Goal: Information Seeking & Learning: Learn about a topic

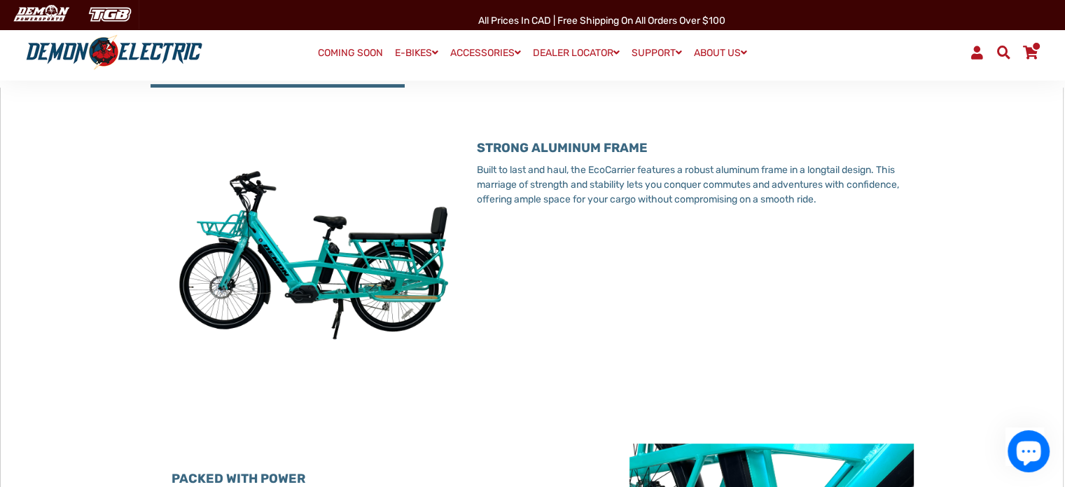
scroll to position [560, 0]
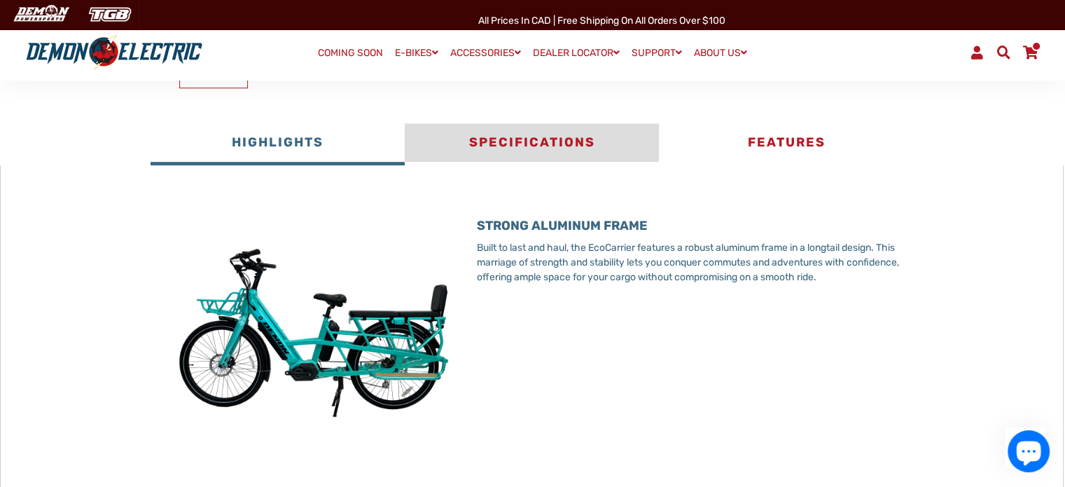
click at [580, 143] on button "Specifications" at bounding box center [532, 144] width 254 height 42
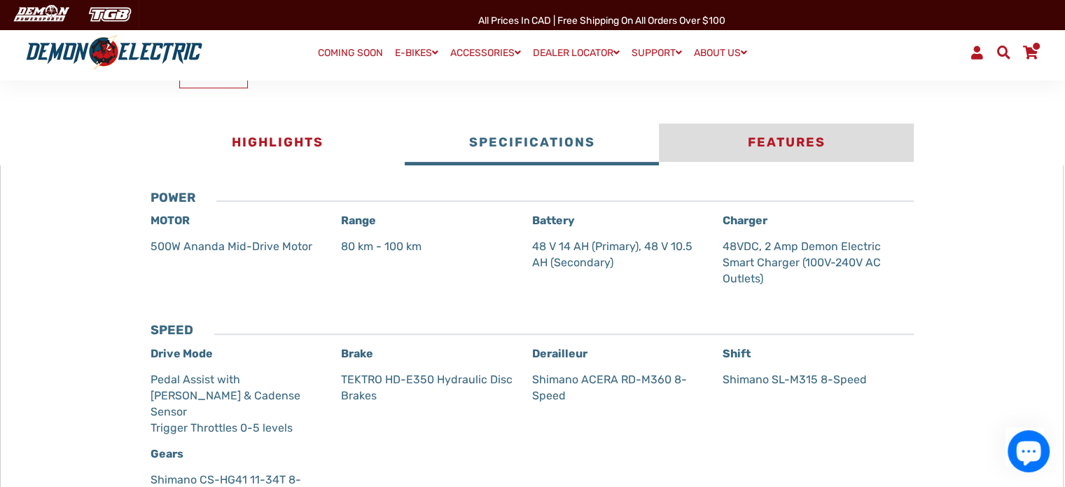
click at [794, 137] on button "Features" at bounding box center [786, 144] width 254 height 42
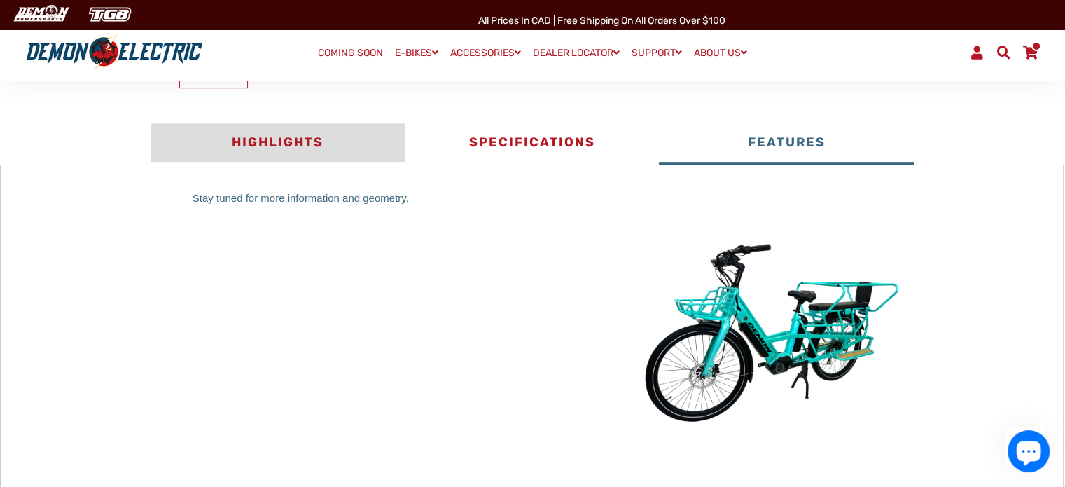
click at [235, 144] on button "Highlights" at bounding box center [278, 144] width 254 height 42
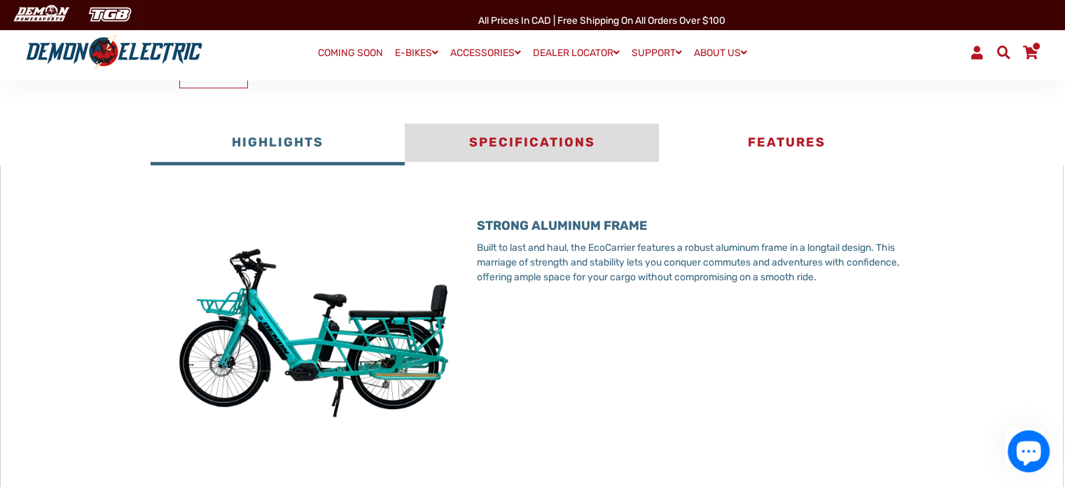
click at [513, 141] on button "Specifications" at bounding box center [532, 144] width 254 height 42
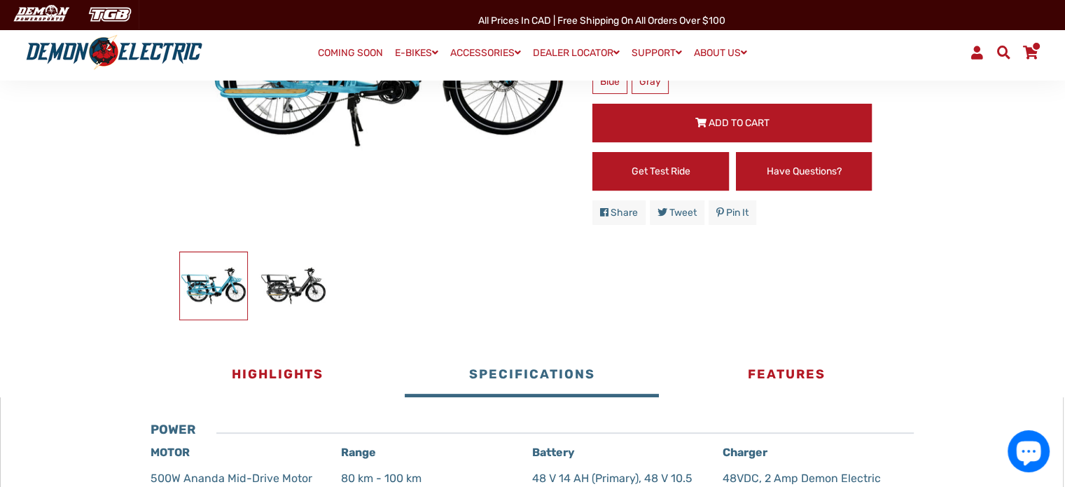
scroll to position [350, 0]
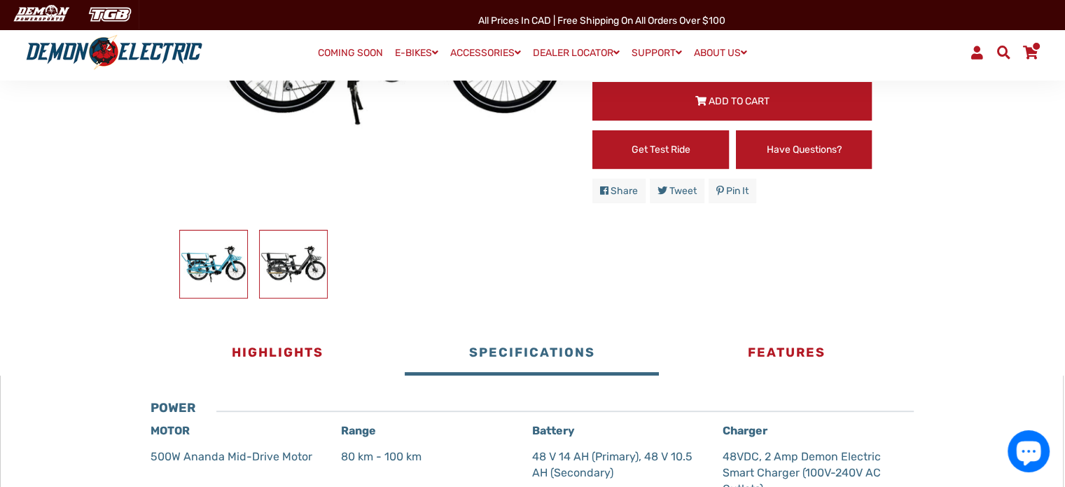
click at [301, 271] on img at bounding box center [293, 263] width 67 height 67
click at [207, 256] on img at bounding box center [213, 263] width 67 height 67
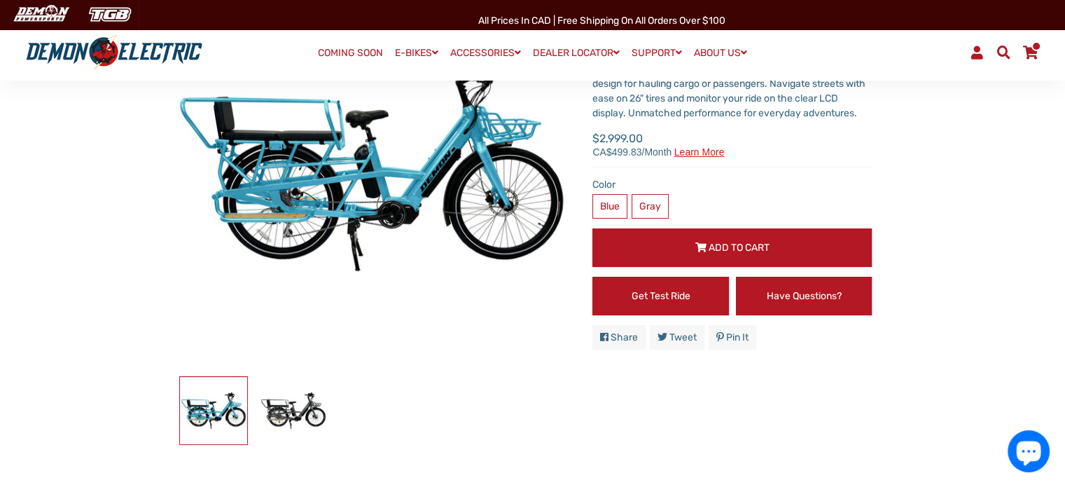
scroll to position [210, 0]
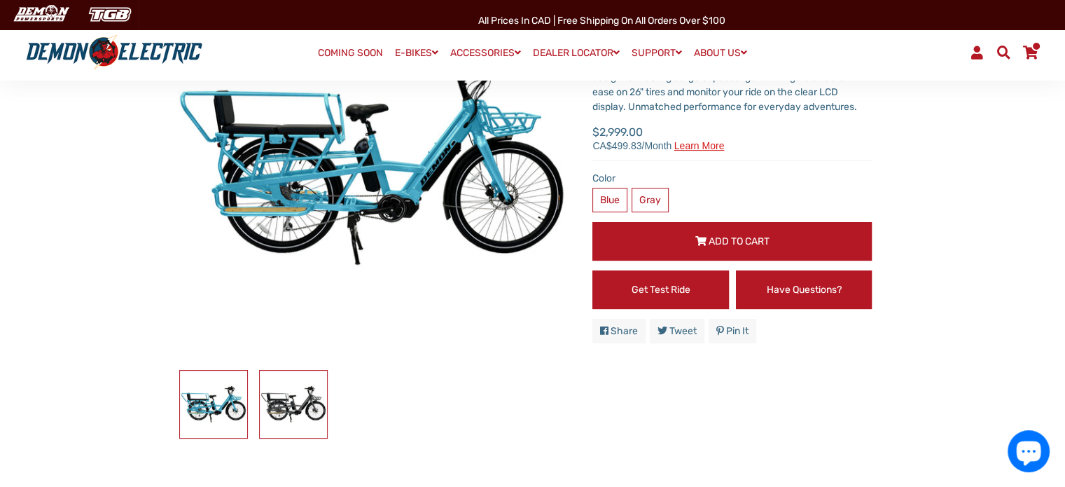
click at [284, 389] on img at bounding box center [293, 404] width 67 height 67
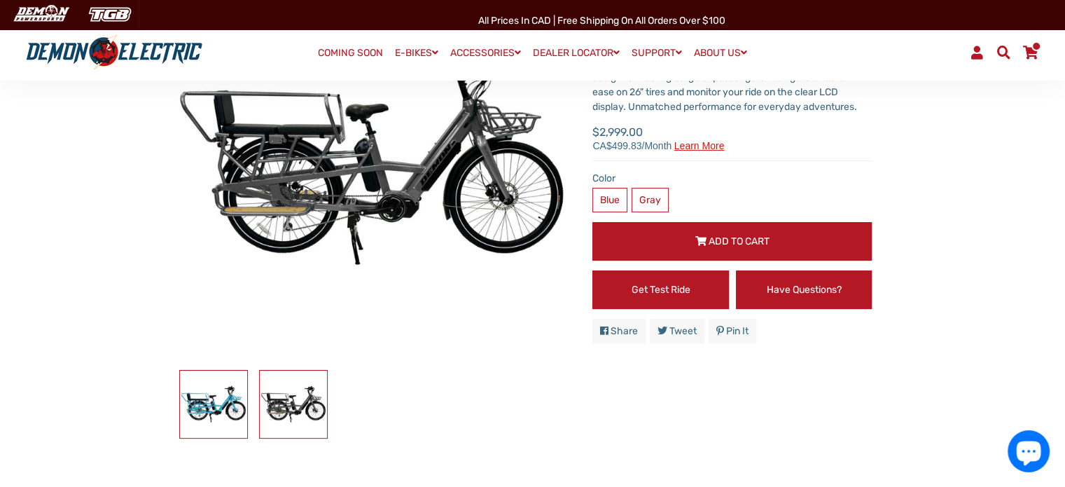
click at [234, 396] on img at bounding box center [213, 404] width 67 height 67
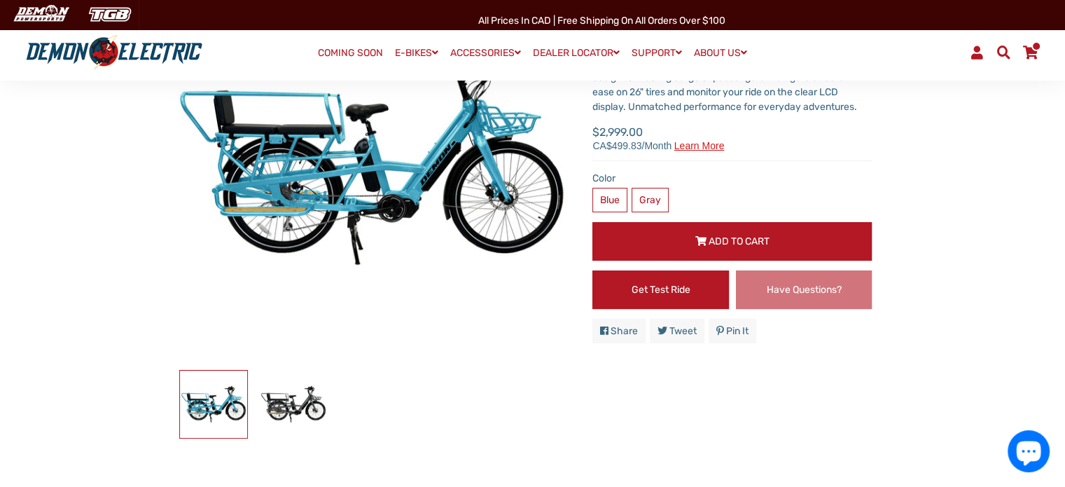
click at [844, 298] on link "Have Questions?" at bounding box center [804, 289] width 137 height 39
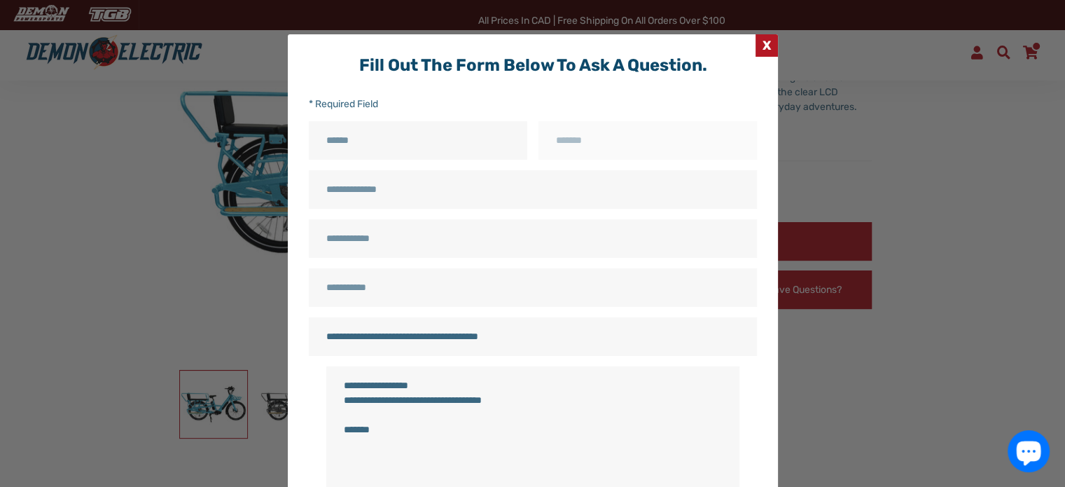
scroll to position [0, 0]
click at [759, 48] on span "X" at bounding box center [767, 46] width 22 height 22
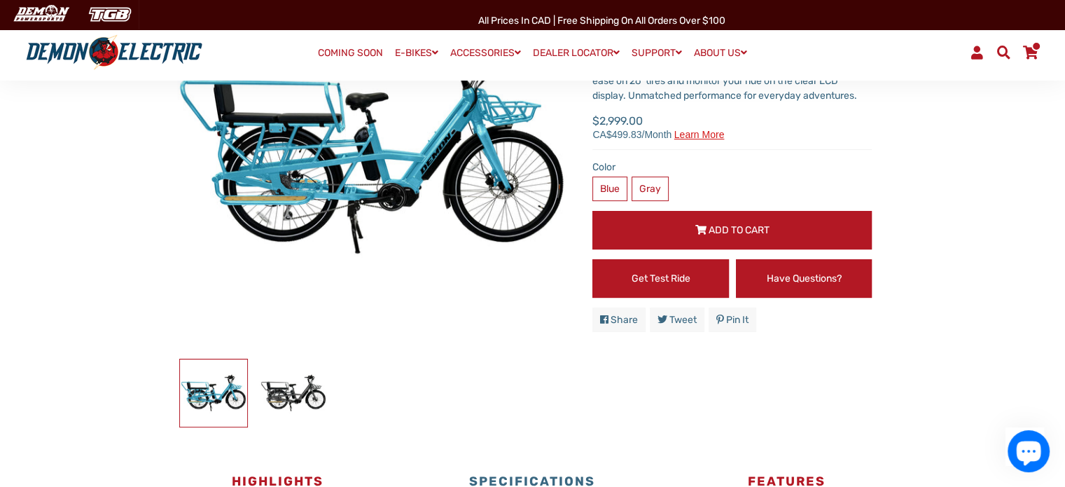
scroll to position [490, 0]
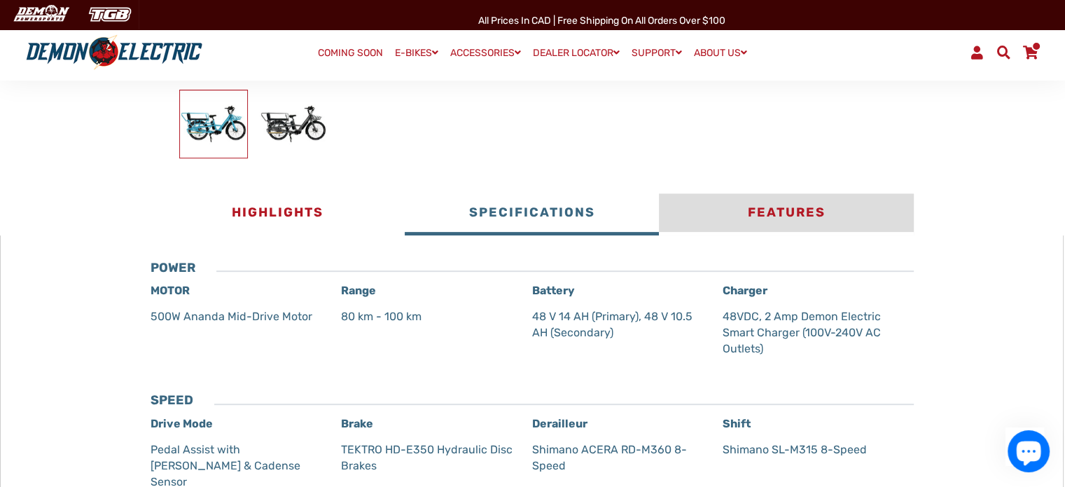
click at [765, 212] on button "Features" at bounding box center [786, 214] width 254 height 42
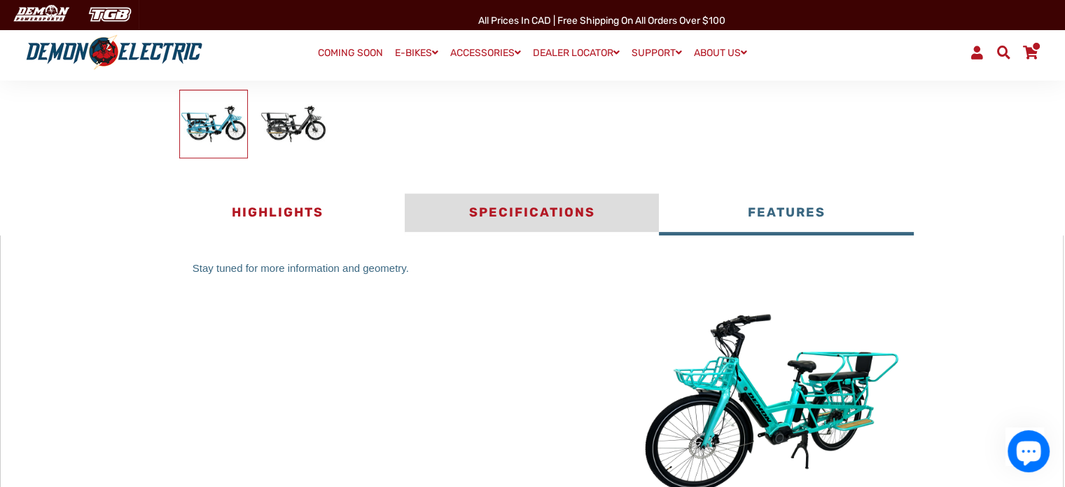
click at [511, 212] on button "Specifications" at bounding box center [532, 214] width 254 height 42
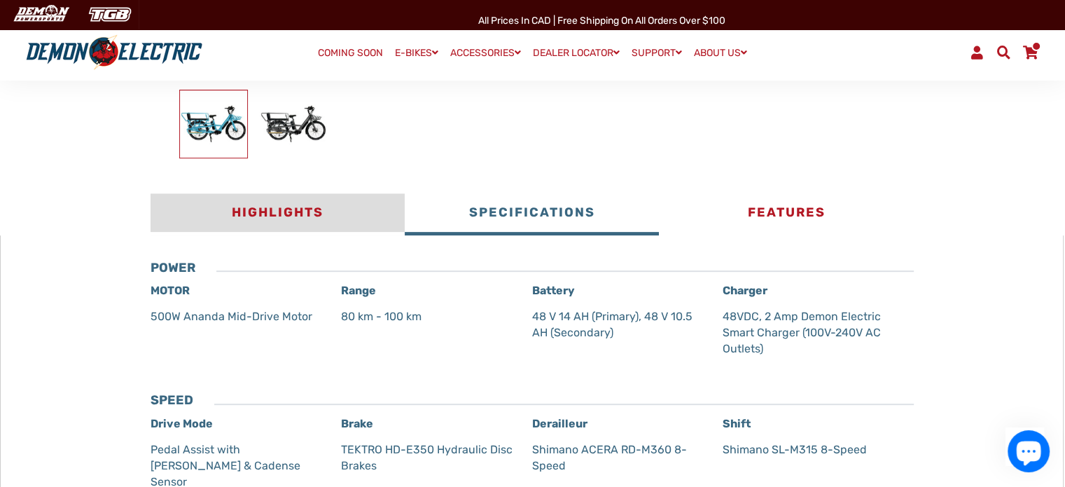
click at [283, 212] on button "Highlights" at bounding box center [278, 214] width 254 height 42
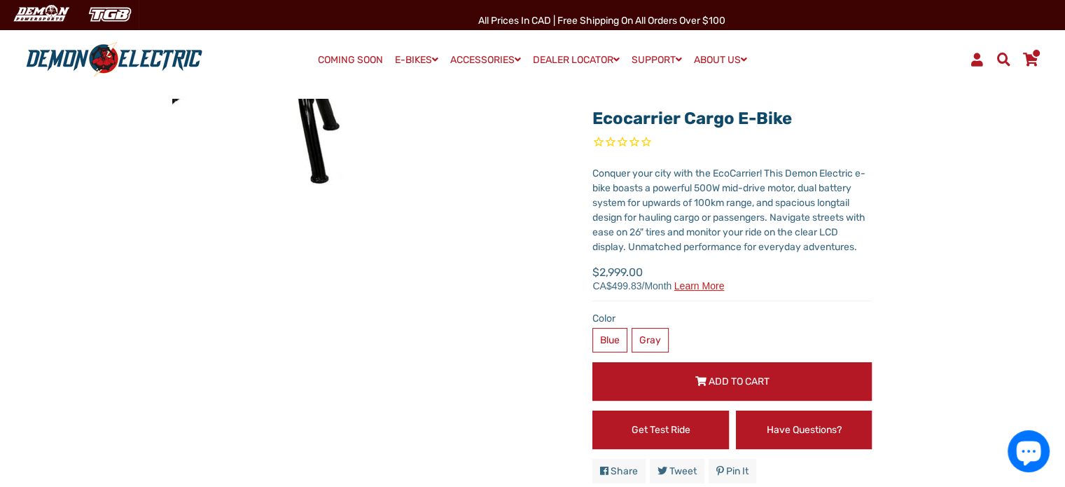
scroll to position [0, 0]
